Goal: Obtain resource: Obtain resource

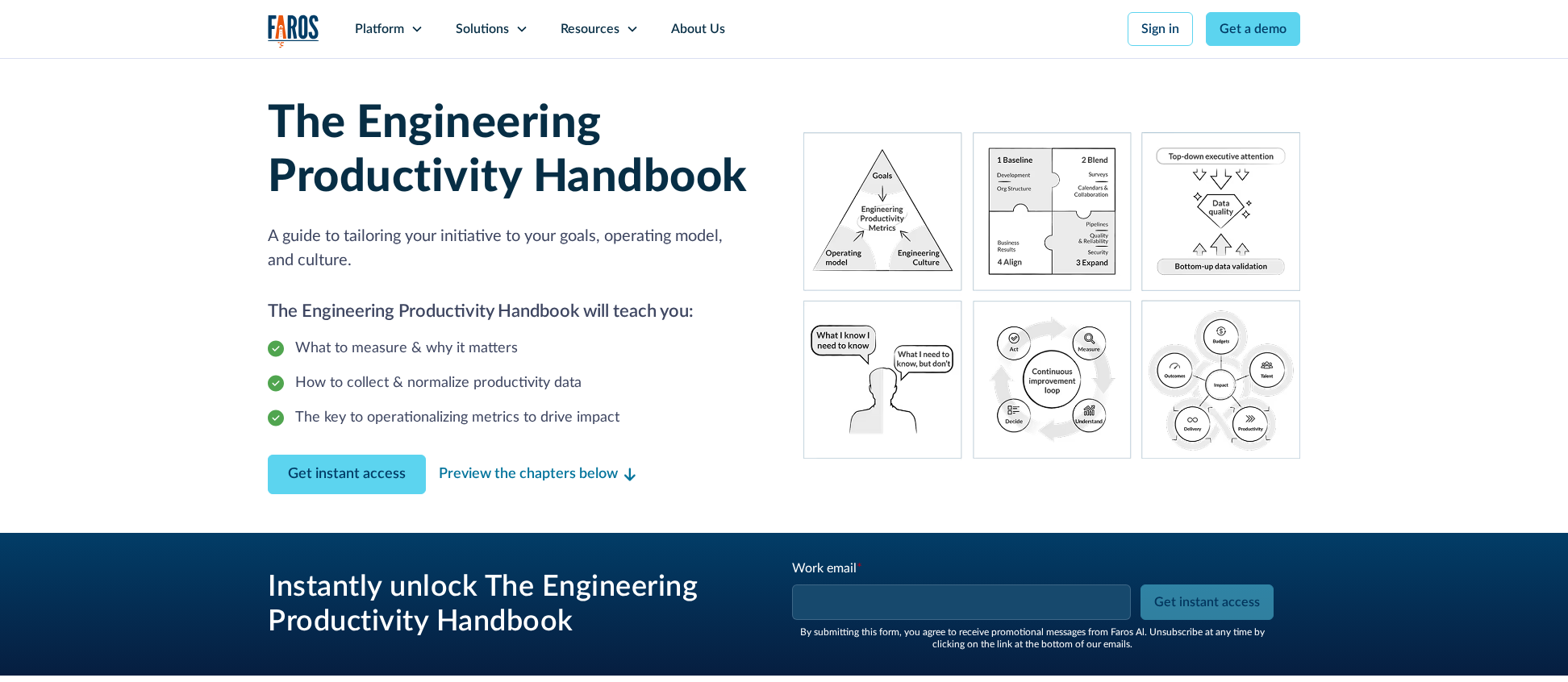
scroll to position [238, 0]
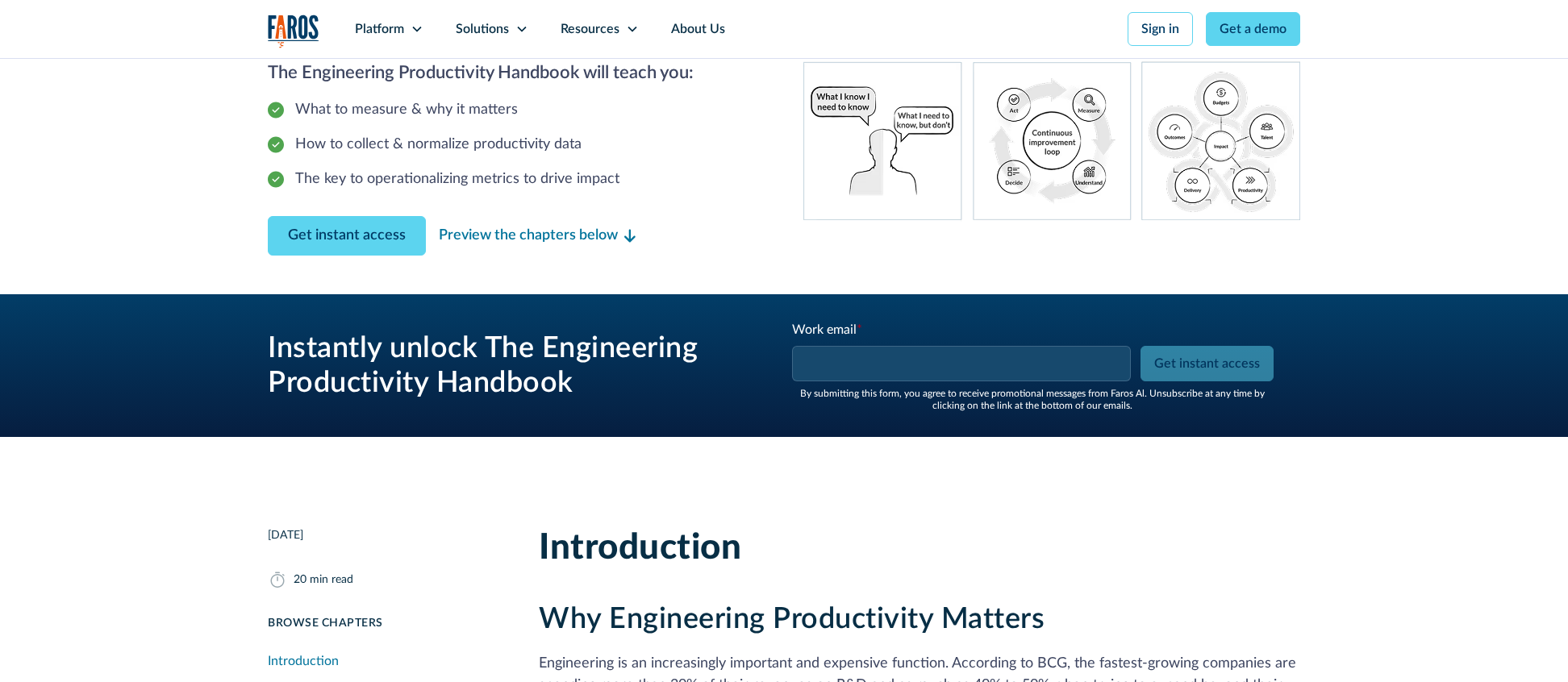
click at [863, 342] on div "Work email * Please enter a valid business email address." at bounding box center [963, 351] width 342 height 61
click at [891, 369] on input "Work email *" at bounding box center [961, 364] width 339 height 35
click at [884, 374] on input "Work email *" at bounding box center [961, 364] width 339 height 35
paste input "[URL][DOMAIN_NAME]"
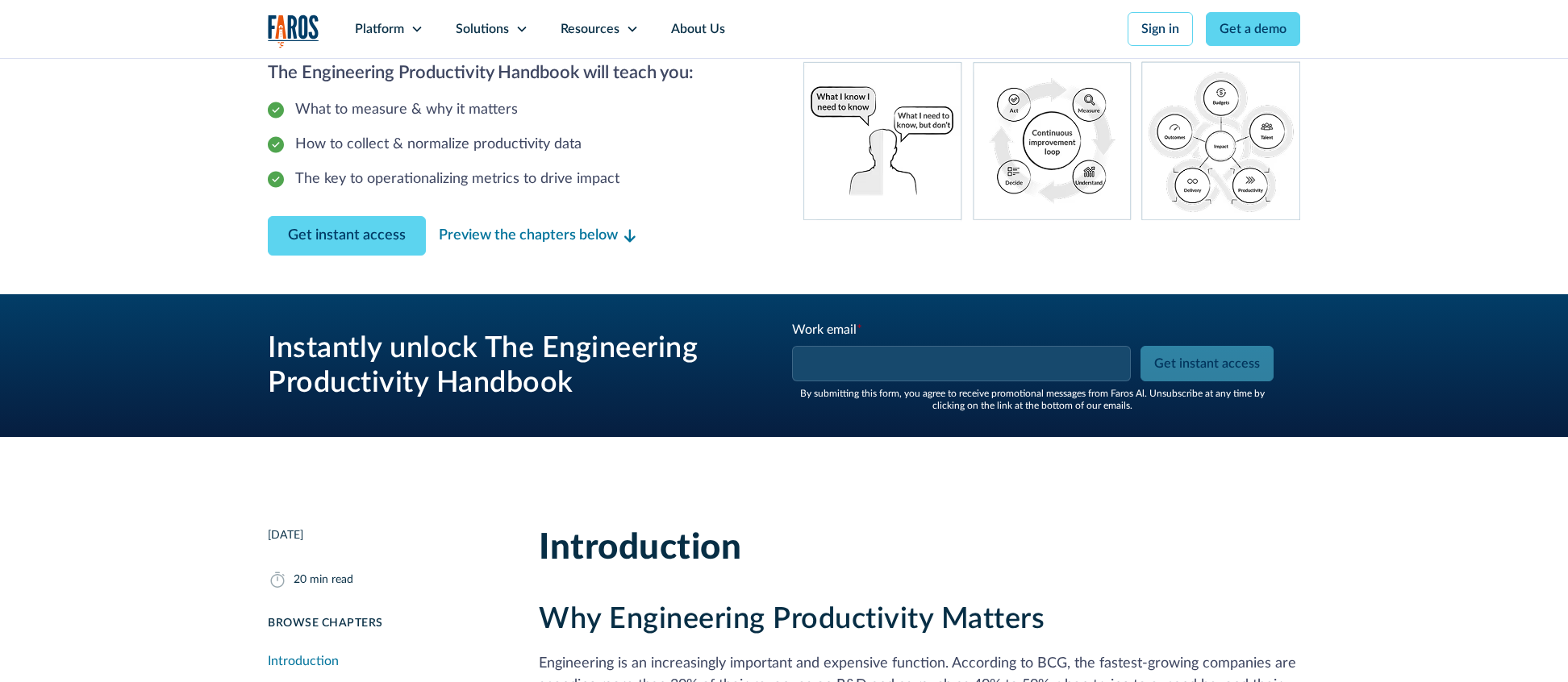
type input "[URL][DOMAIN_NAME]"
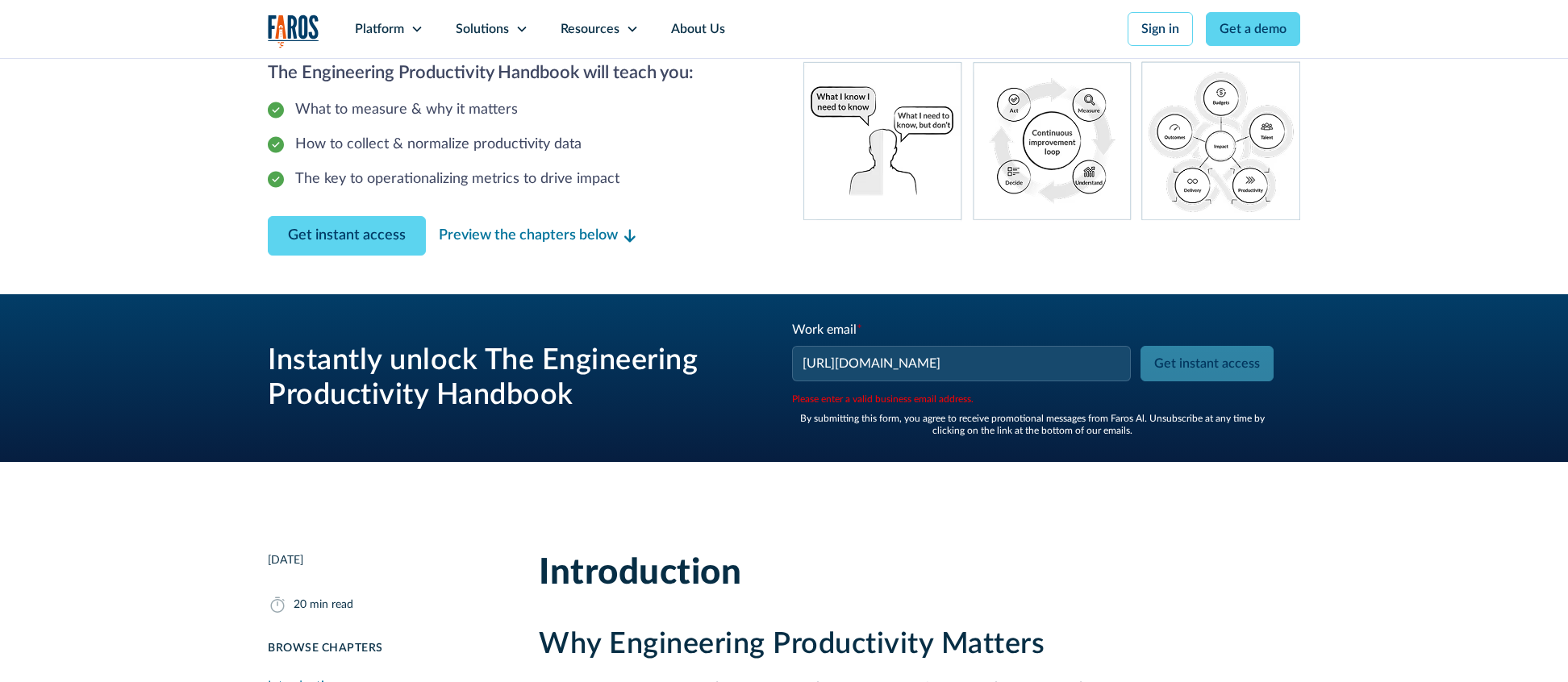
click at [921, 367] on input "[URL][DOMAIN_NAME]" at bounding box center [961, 364] width 339 height 35
click at [922, 367] on input "[URL][DOMAIN_NAME]" at bounding box center [961, 364] width 339 height 35
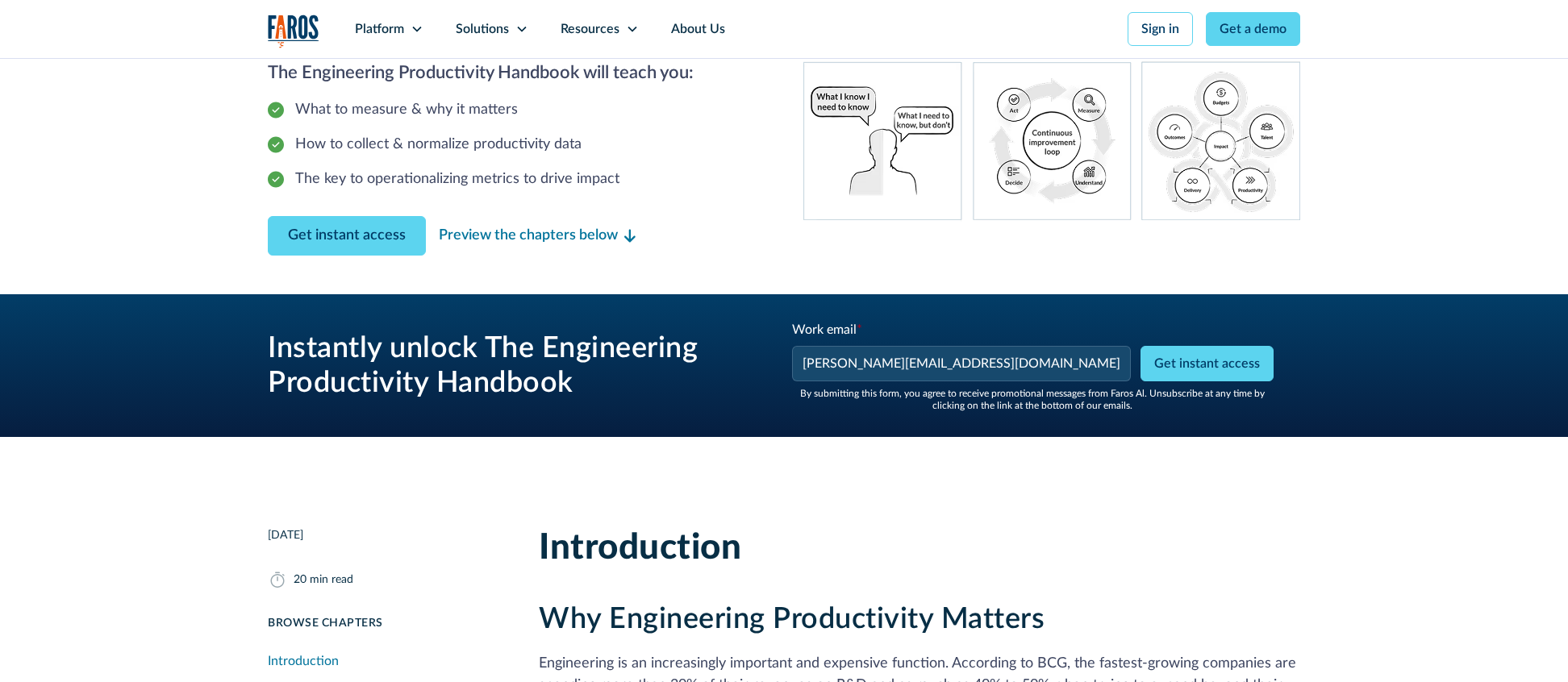
type input "[PERSON_NAME][EMAIL_ADDRESS][DOMAIN_NAME]"
click at [1288, 547] on h2 "Introduction" at bounding box center [919, 549] width 762 height 43
click at [1225, 372] on input "Get instant access" at bounding box center [1206, 364] width 133 height 35
type input "Get instant access"
